Goal: Information Seeking & Learning: Learn about a topic

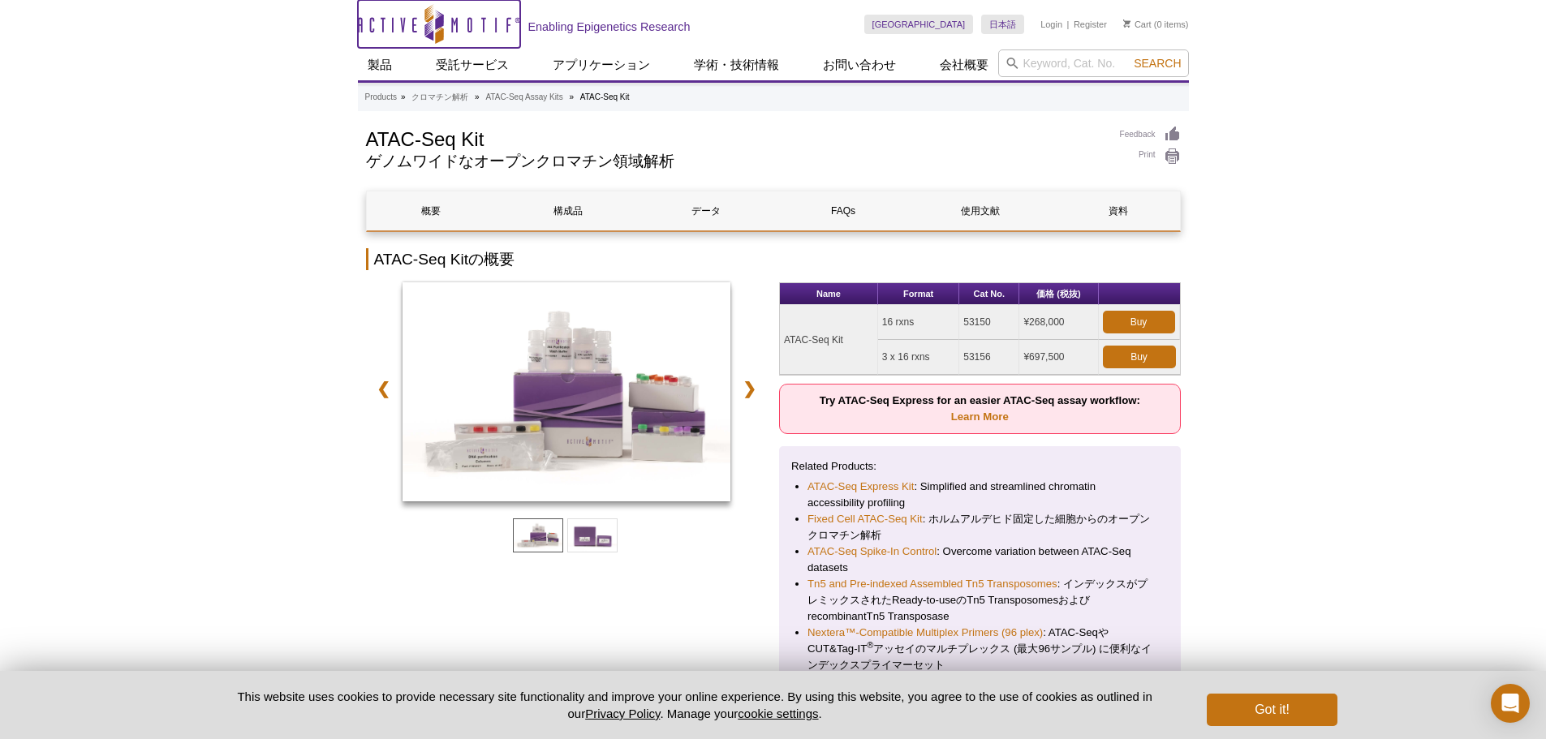
click at [514, 30] on icon "Active Motif Logo" at bounding box center [439, 24] width 162 height 40
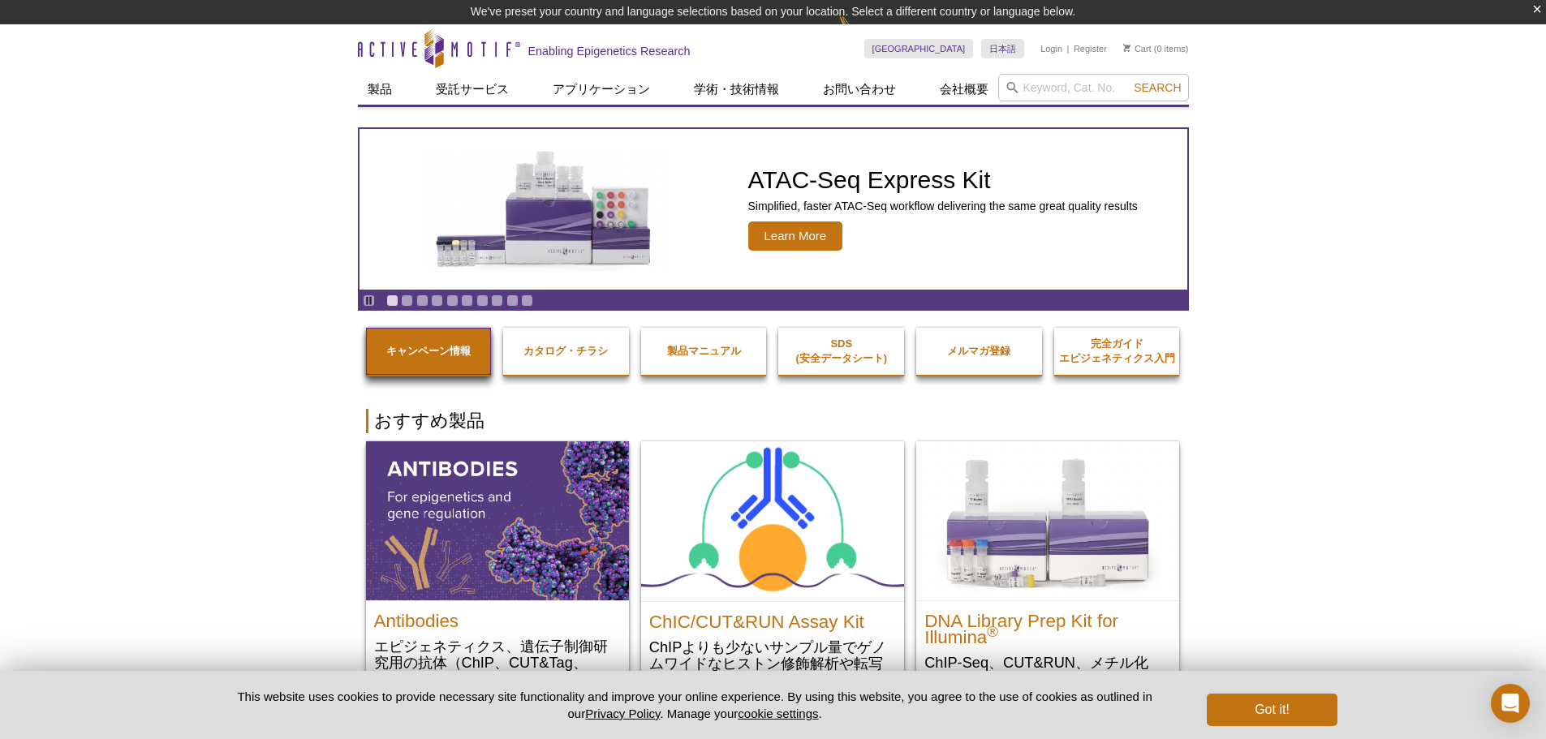
click at [411, 340] on link "キャンペーン情報" at bounding box center [429, 351] width 126 height 47
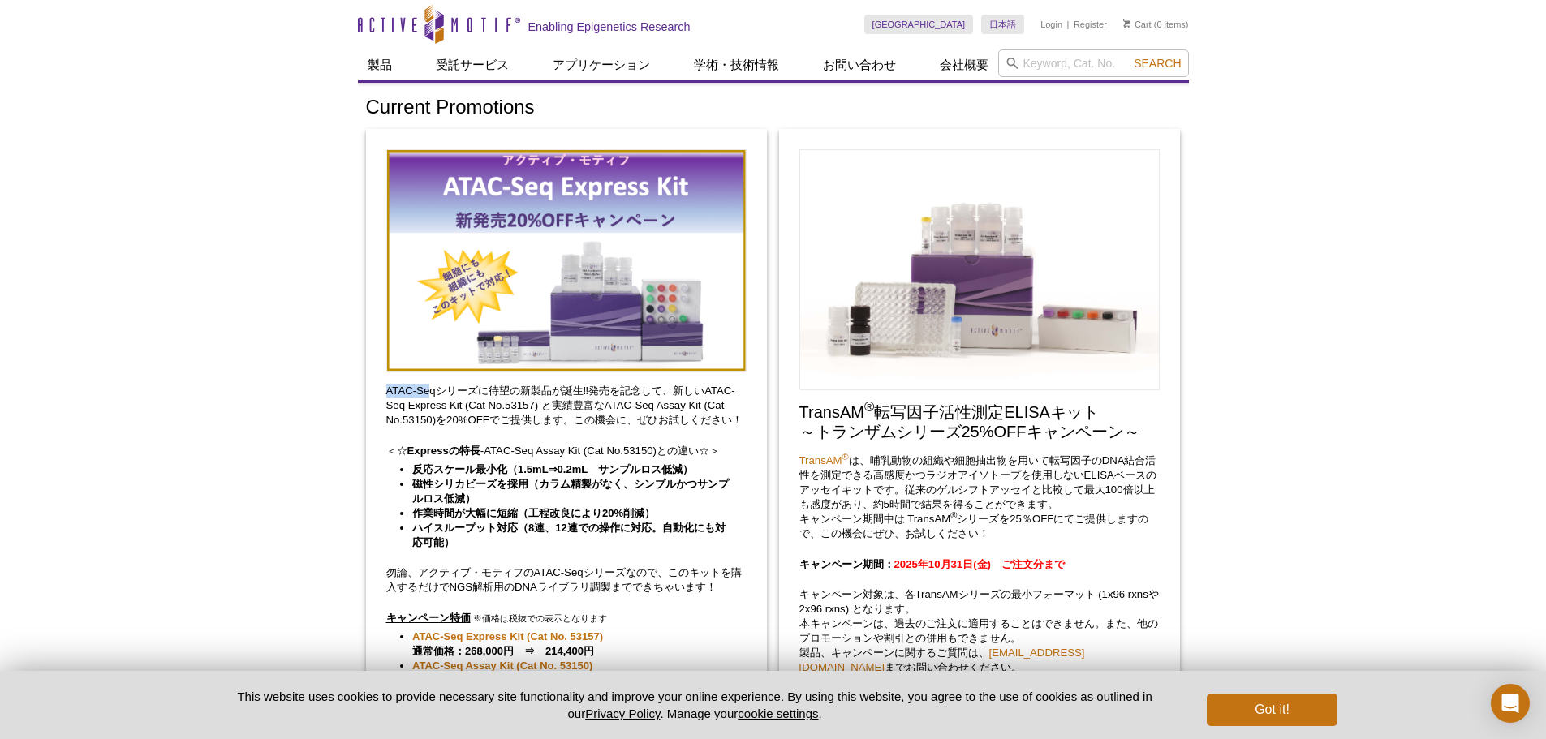
drag, startPoint x: 385, startPoint y: 388, endPoint x: 431, endPoint y: 394, distance: 46.6
click at [431, 394] on div "ATAC-Seqシリーズに待望の新製品が誕生‼発売を記念して、新しいATAC-Seq Express Kit (Cat No.53157) と実績豊富なATA…" at bounding box center [566, 551] width 401 height 845
drag, startPoint x: 710, startPoint y: 389, endPoint x: 464, endPoint y: 402, distance: 246.2
click at [464, 402] on p "ATAC-Seqシリーズに待望の新製品が誕生‼発売を記念して、新しいATAC-Seq Express Kit (Cat No.53157) と実績豊富なATA…" at bounding box center [566, 406] width 360 height 44
copy p "ATAC-Seq Express Kit"
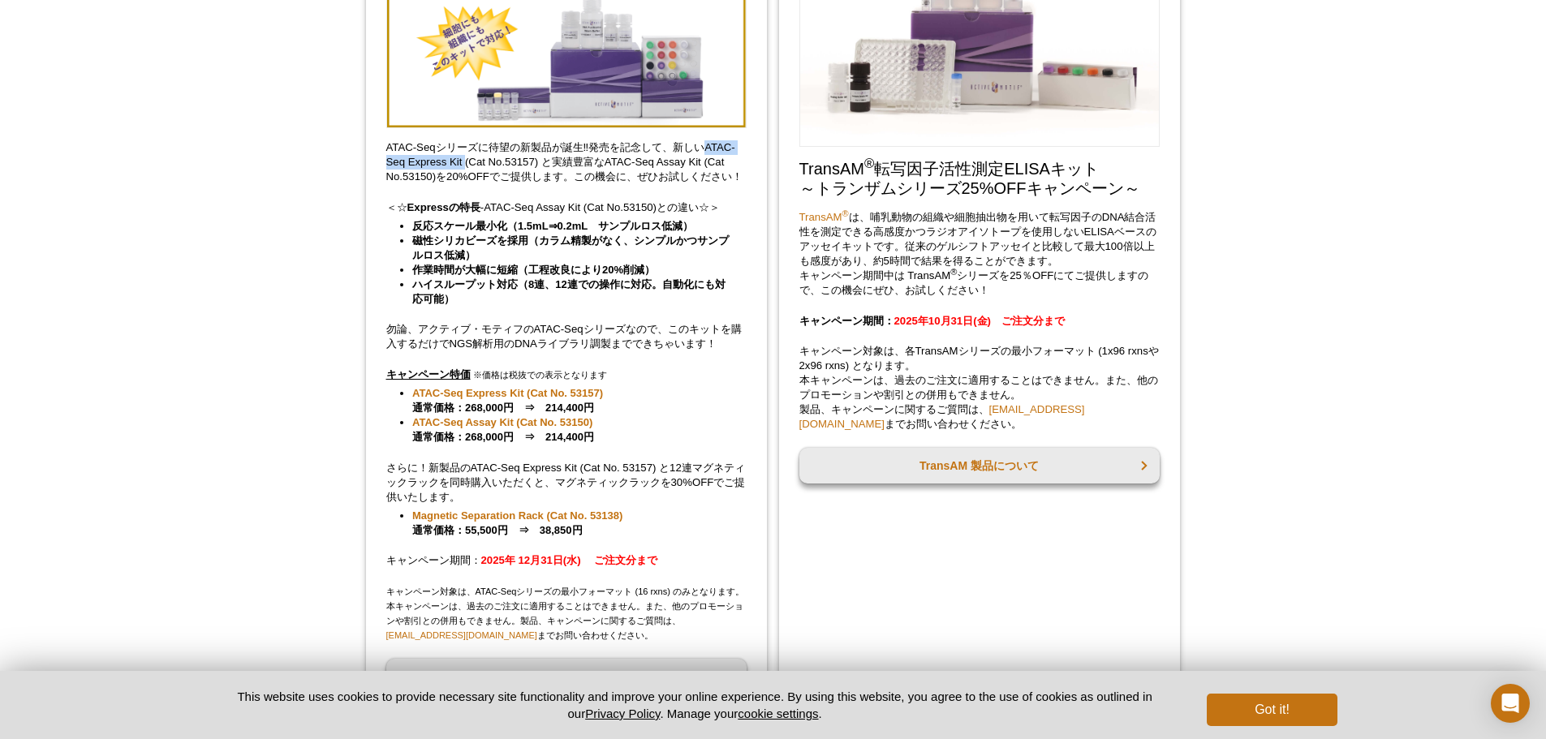
scroll to position [325, 0]
